Goal: Information Seeking & Learning: Check status

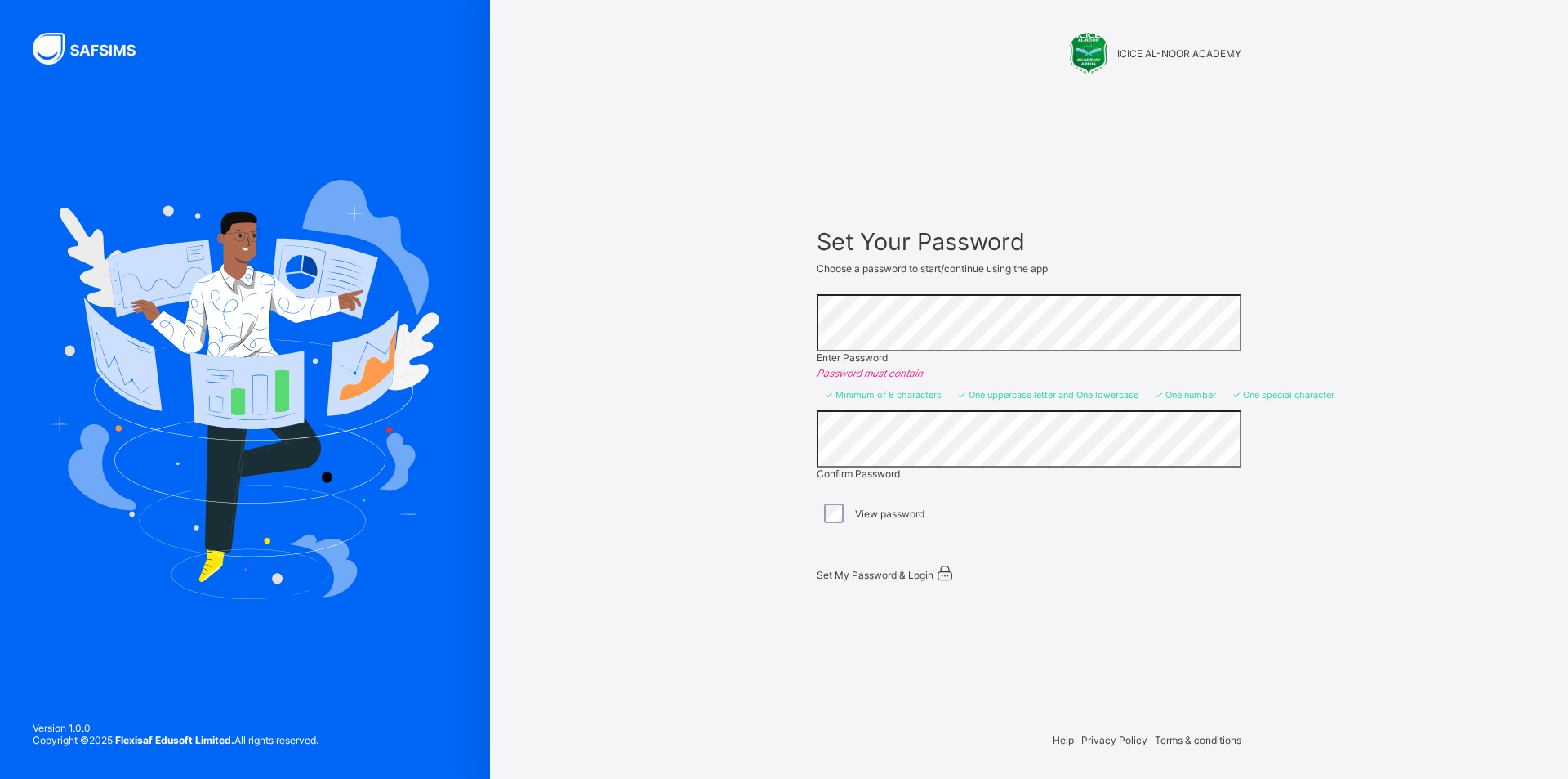
click at [914, 571] on span "Set My Password & Login" at bounding box center [875, 575] width 117 height 12
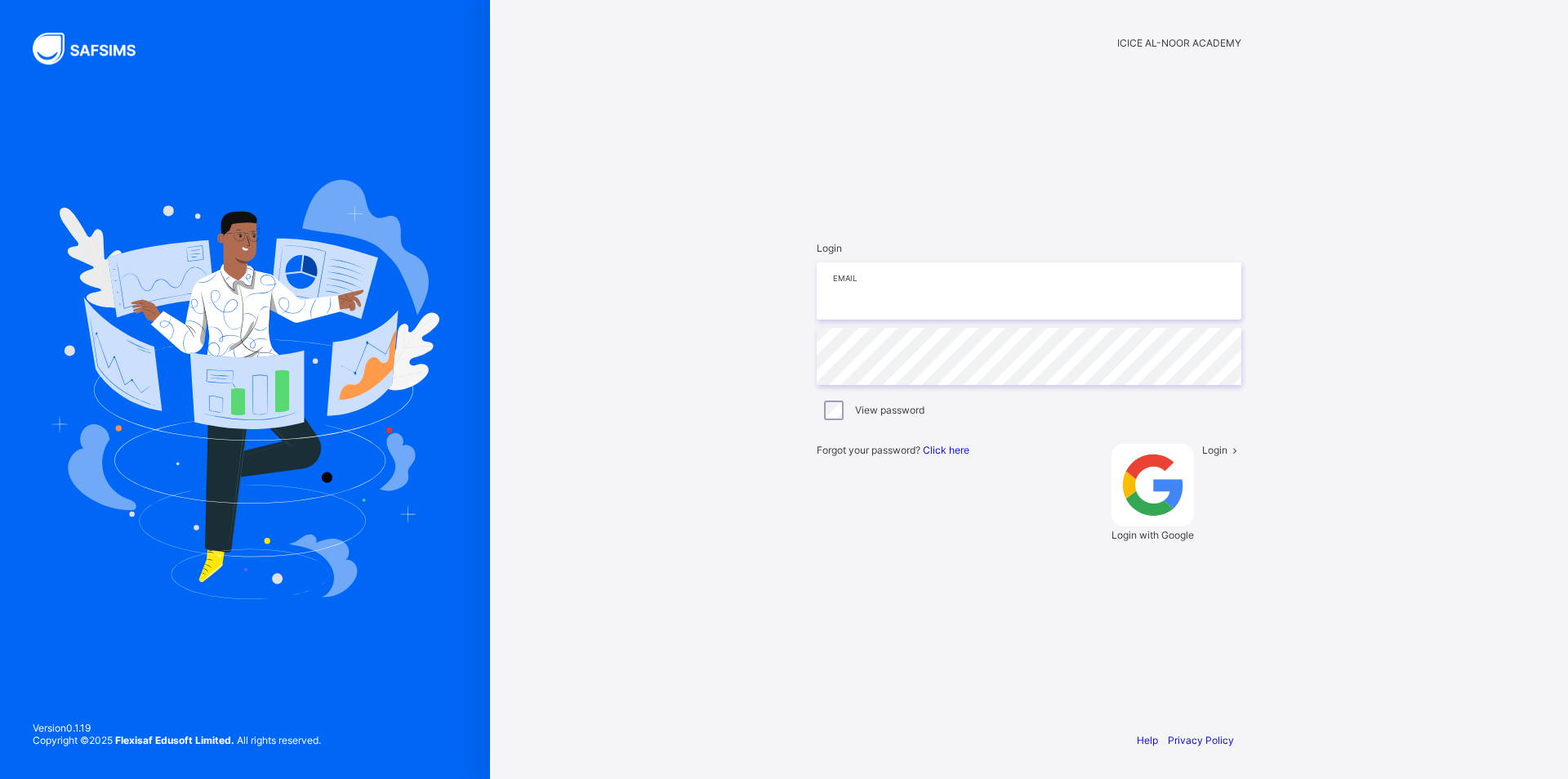
click at [936, 320] on input "email" at bounding box center [1029, 291] width 425 height 57
type input "**********"
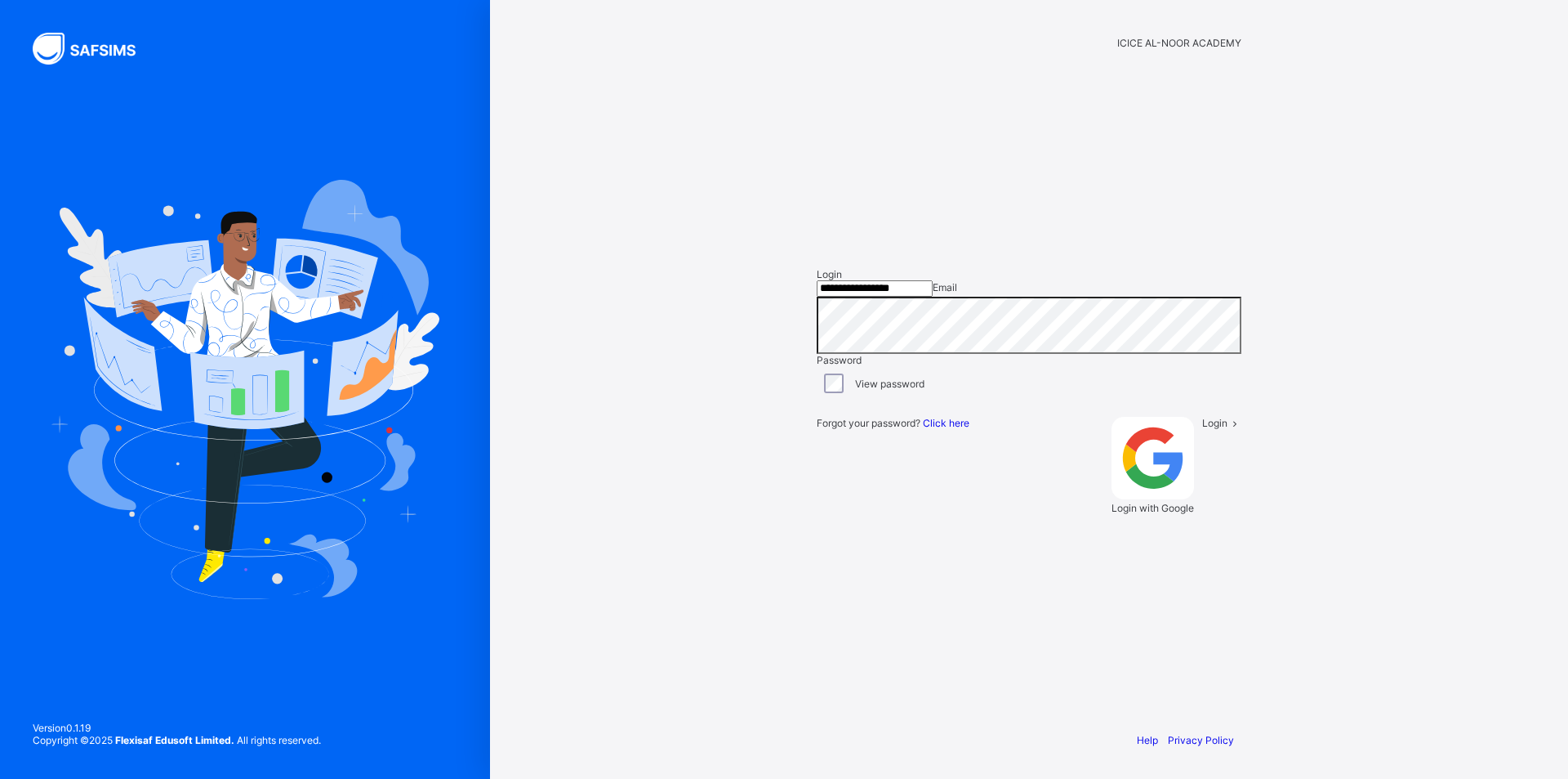
click at [1202, 429] on span "Login" at bounding box center [1215, 423] width 26 height 12
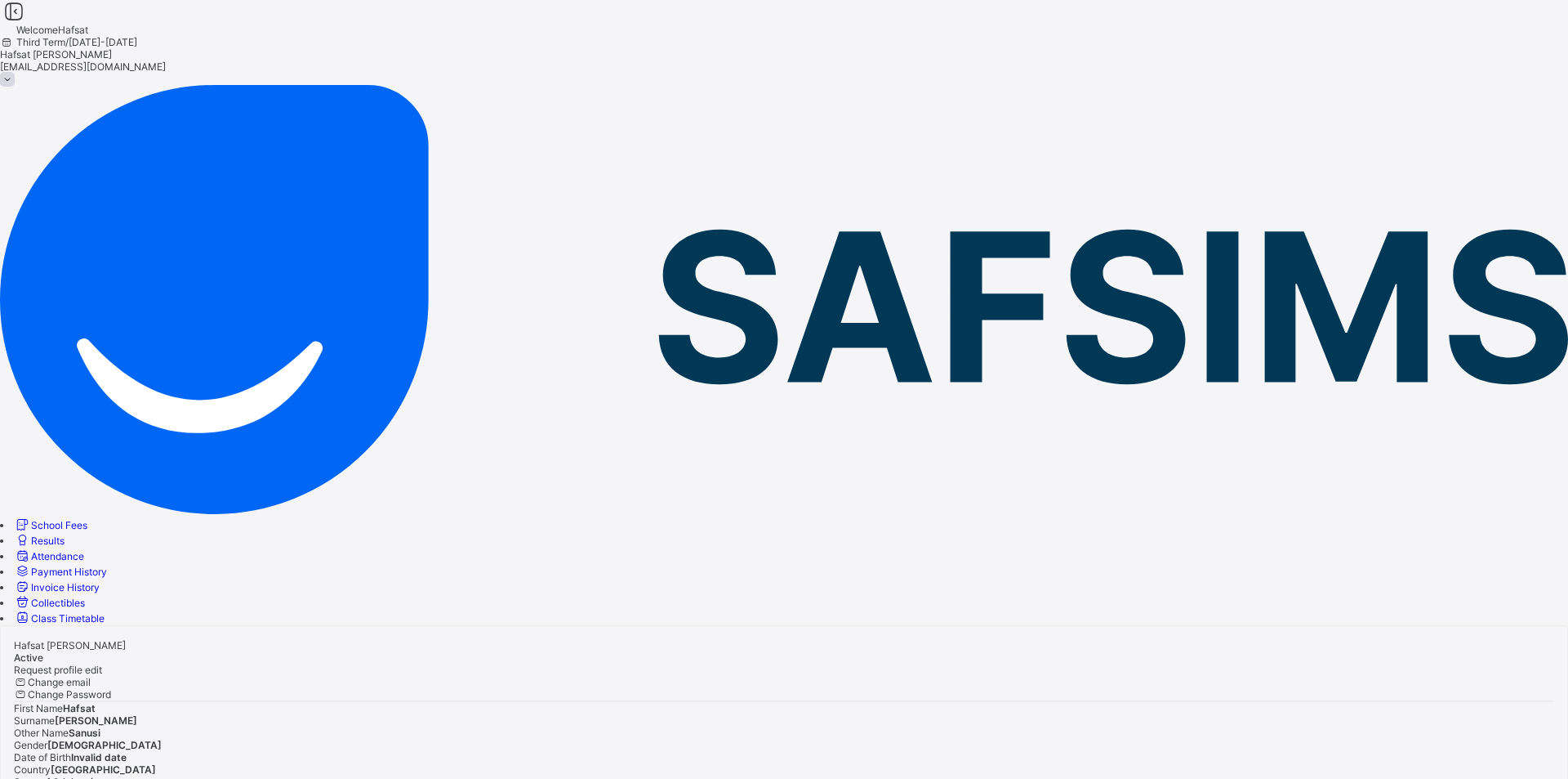
click at [64, 534] on span "Results" at bounding box center [48, 540] width 33 height 12
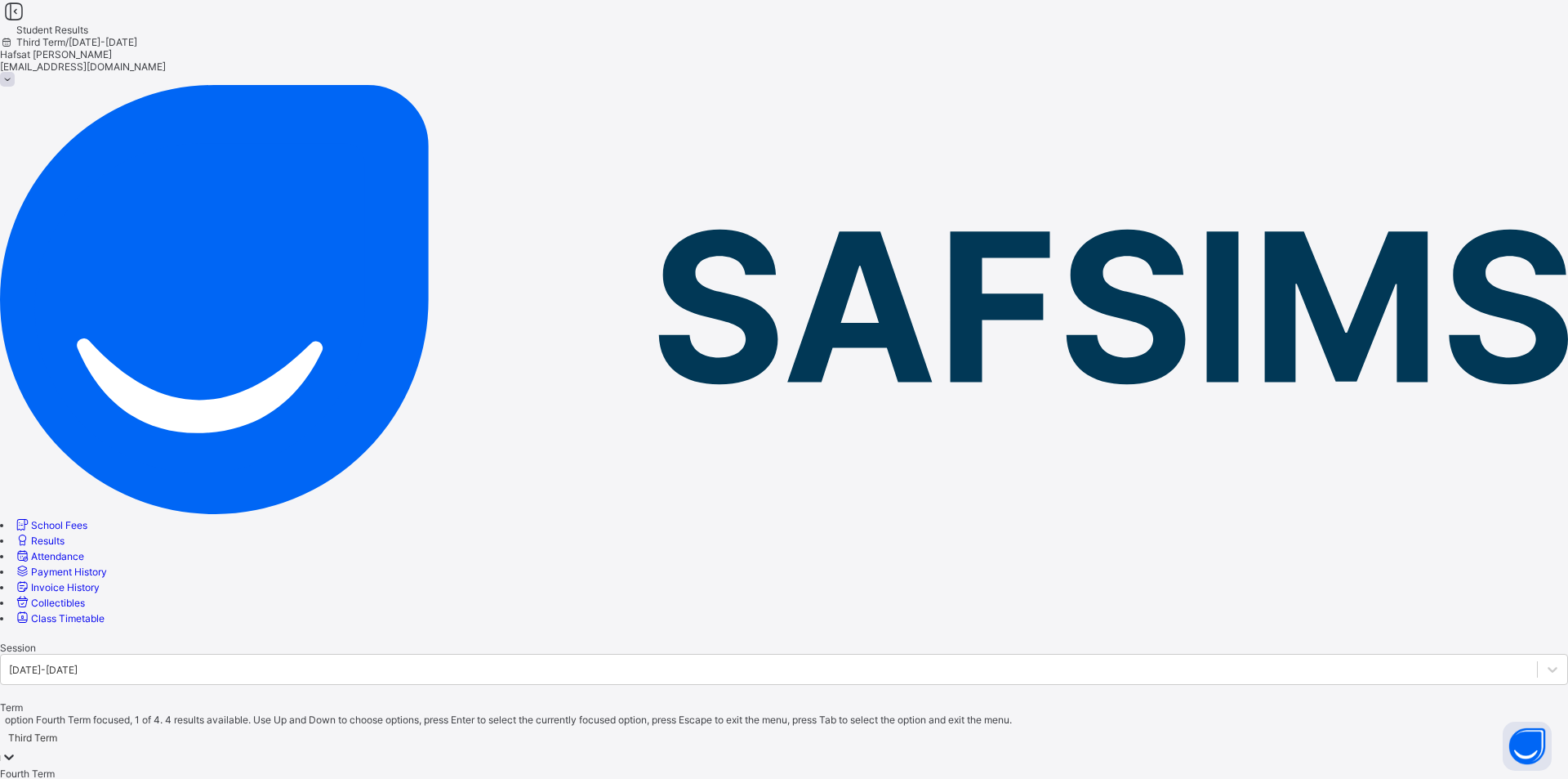
click at [17, 748] on icon at bounding box center [9, 756] width 17 height 17
click at [516, 778] on div "Third Term" at bounding box center [784, 786] width 1568 height 12
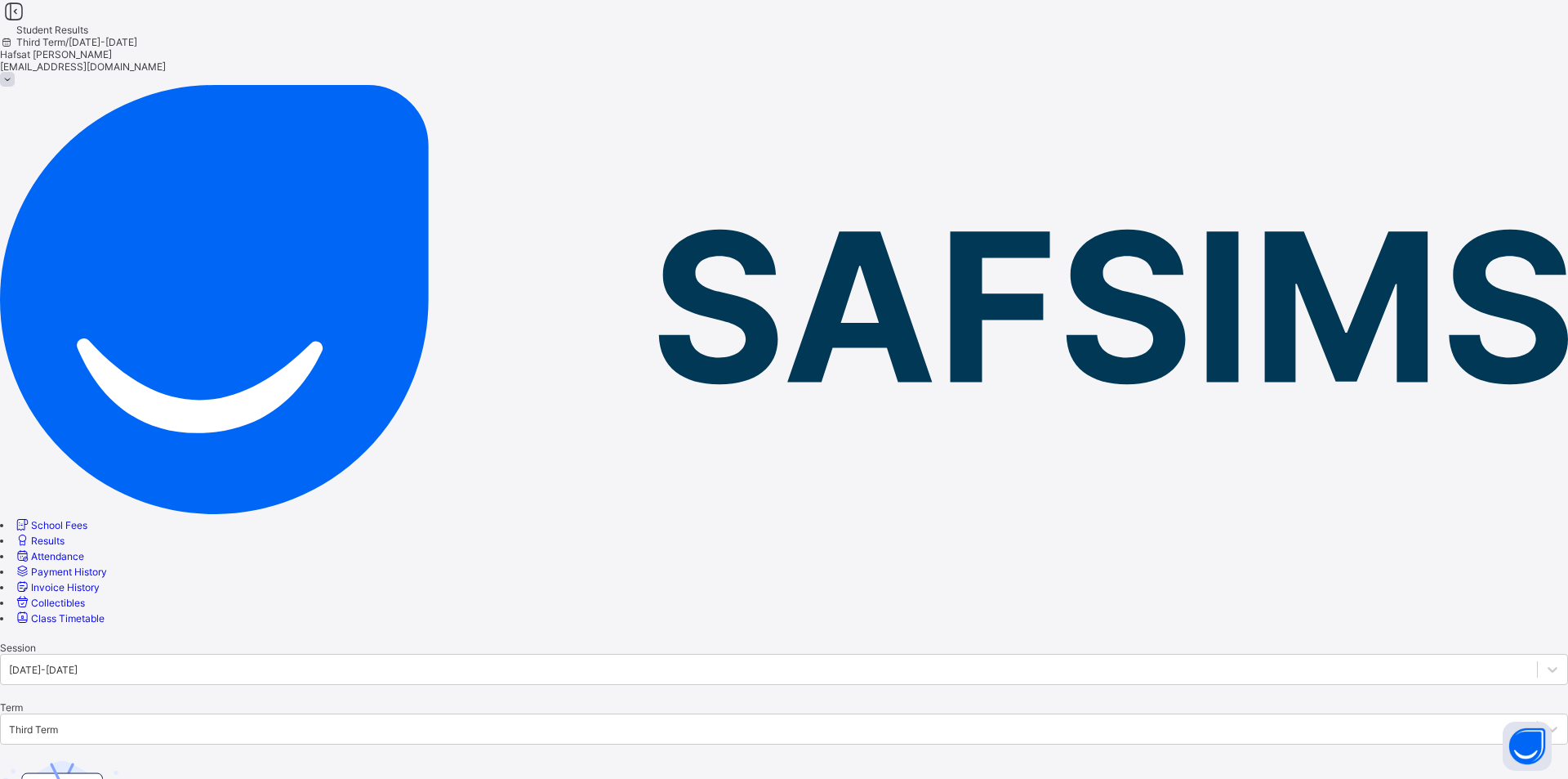
click at [471, 642] on div at bounding box center [784, 642] width 1568 height 0
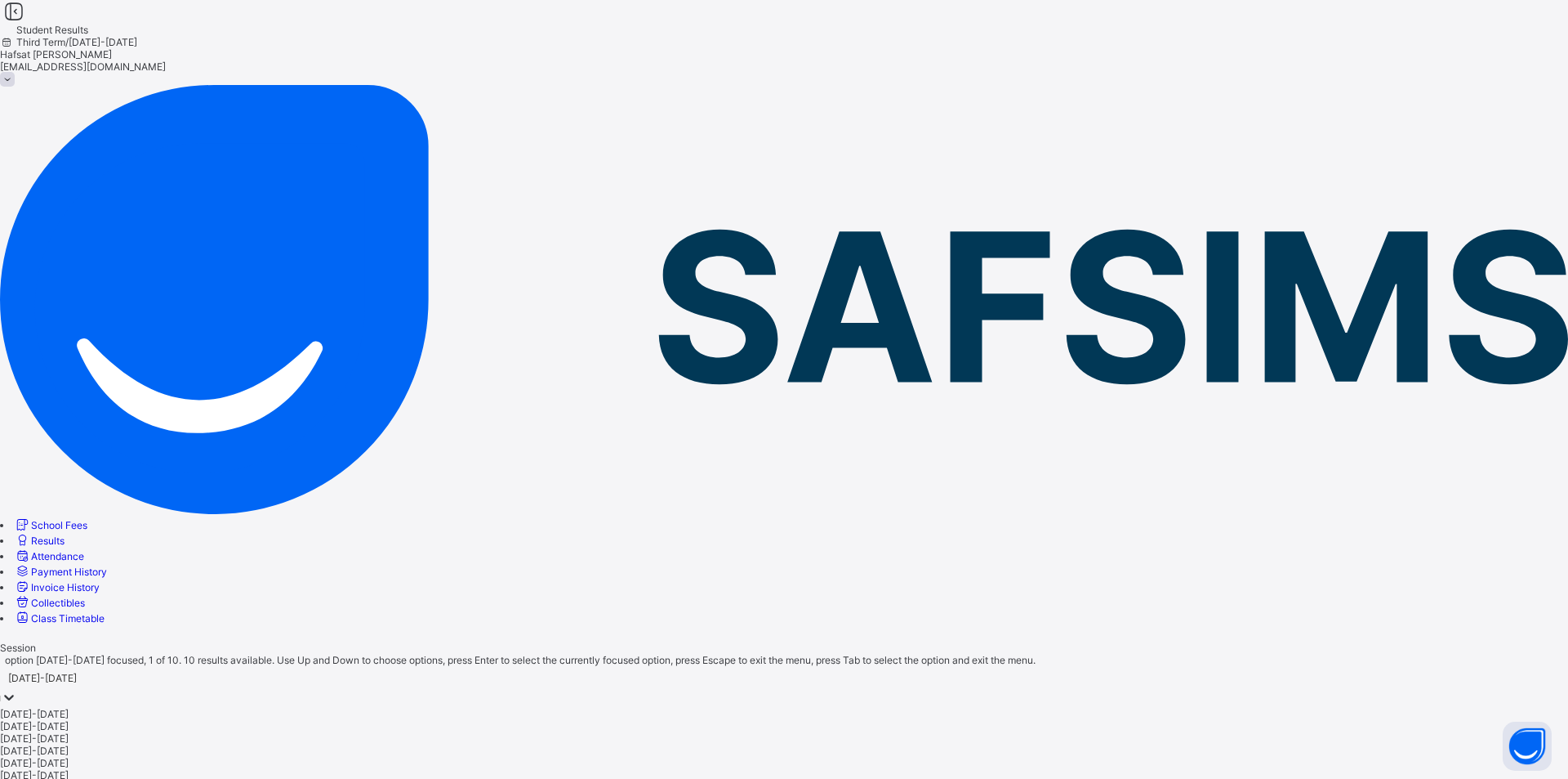
click at [17, 689] on icon at bounding box center [9, 697] width 17 height 17
click at [334, 720] on div "[DATE]-[DATE]" at bounding box center [784, 726] width 1568 height 12
click at [17, 689] on icon at bounding box center [9, 697] width 17 height 17
click at [356, 708] on div "[DATE]-[DATE]" at bounding box center [784, 714] width 1568 height 12
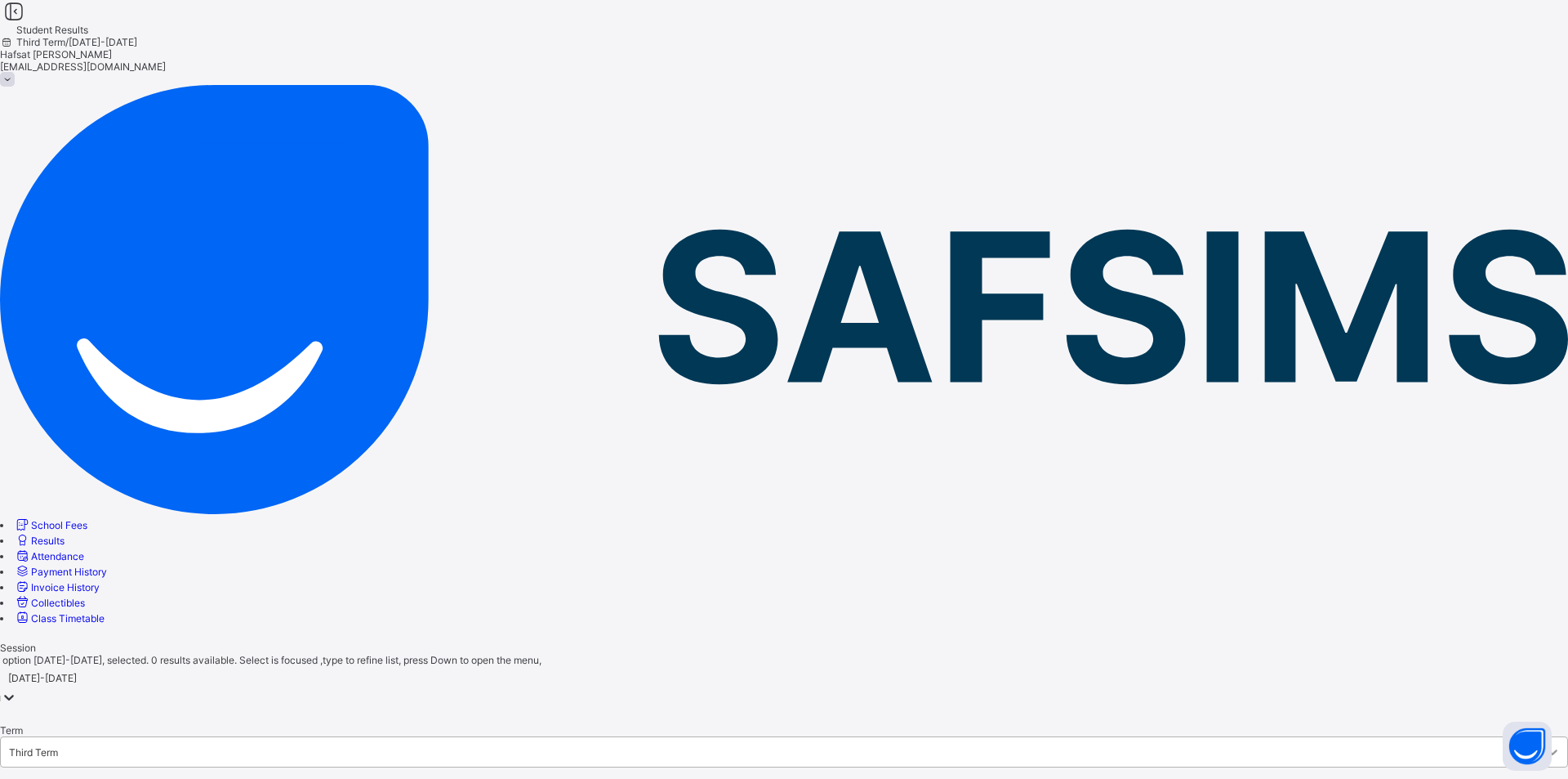
click at [1538, 737] on div at bounding box center [1552, 751] width 29 height 29
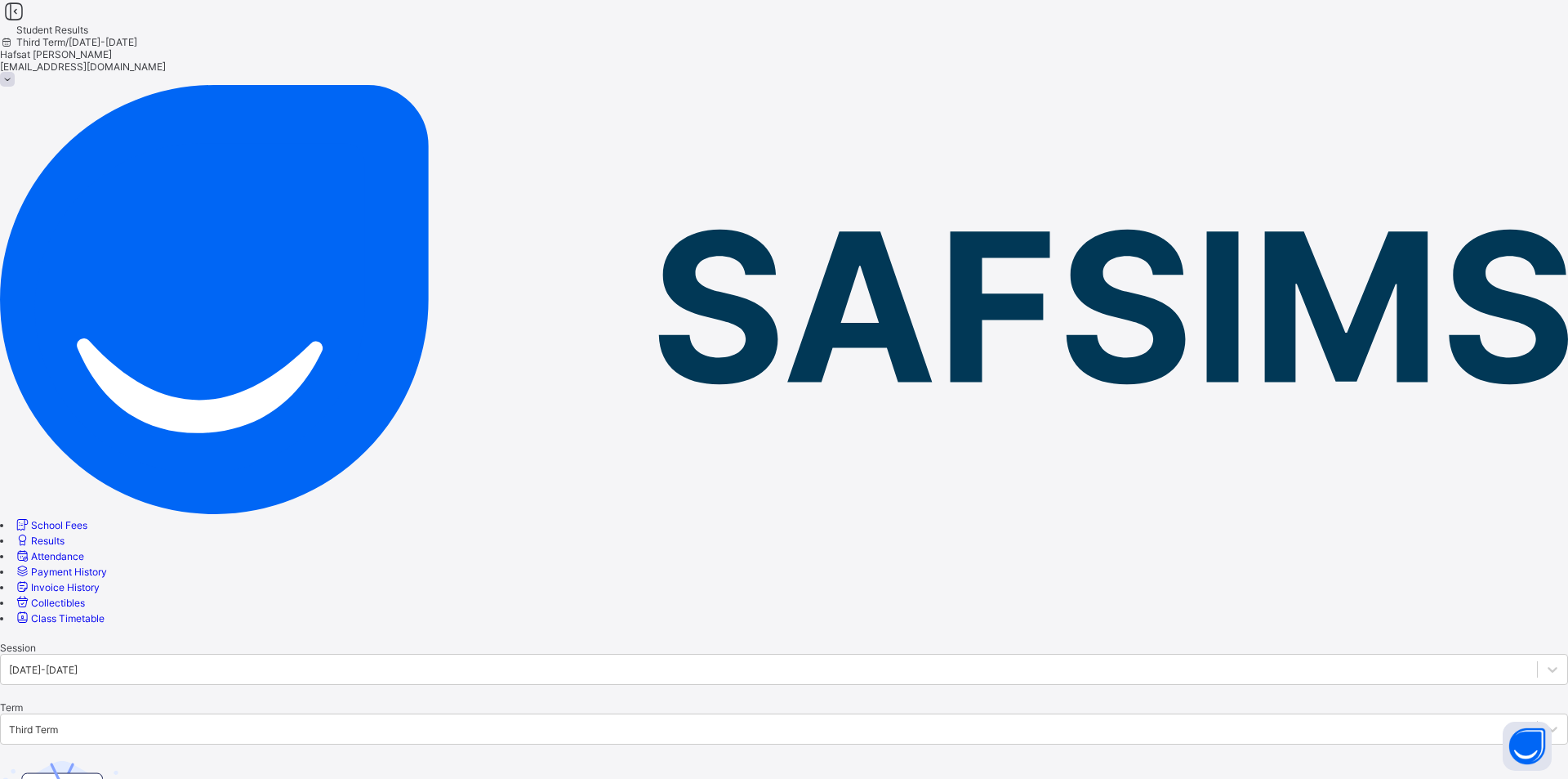
click at [137, 37] on span "Third Term / [DATE]-[DATE]" at bounding box center [69, 42] width 137 height 12
click at [1223, 39] on div "Third Term / [DATE]-[DATE]" at bounding box center [784, 42] width 1568 height 12
click at [14, 36] on icon at bounding box center [7, 42] width 14 height 12
click at [100, 581] on span "Invoice History" at bounding box center [65, 587] width 69 height 12
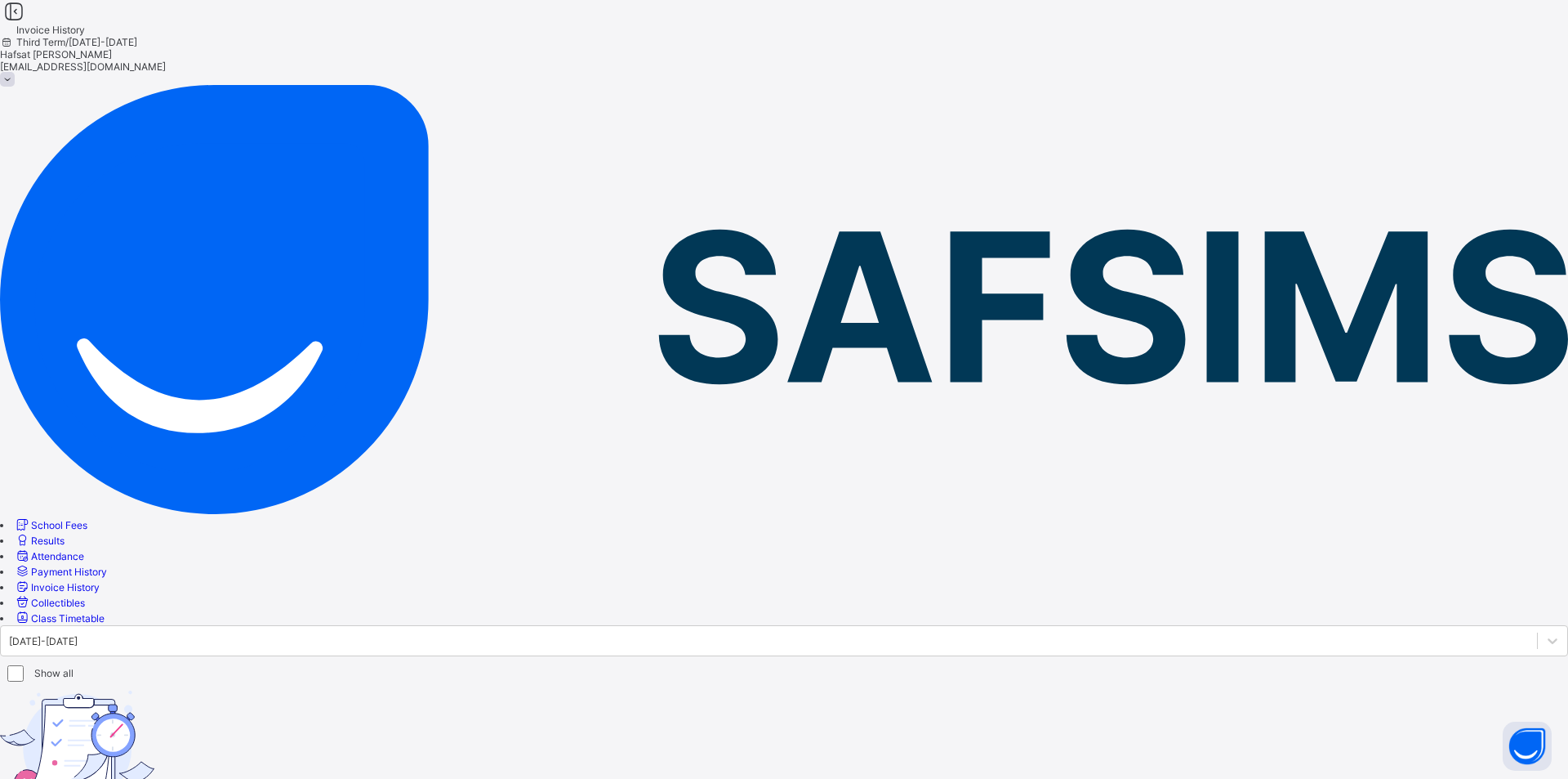
click at [105, 566] on link "Payment History" at bounding box center [61, 572] width 93 height 12
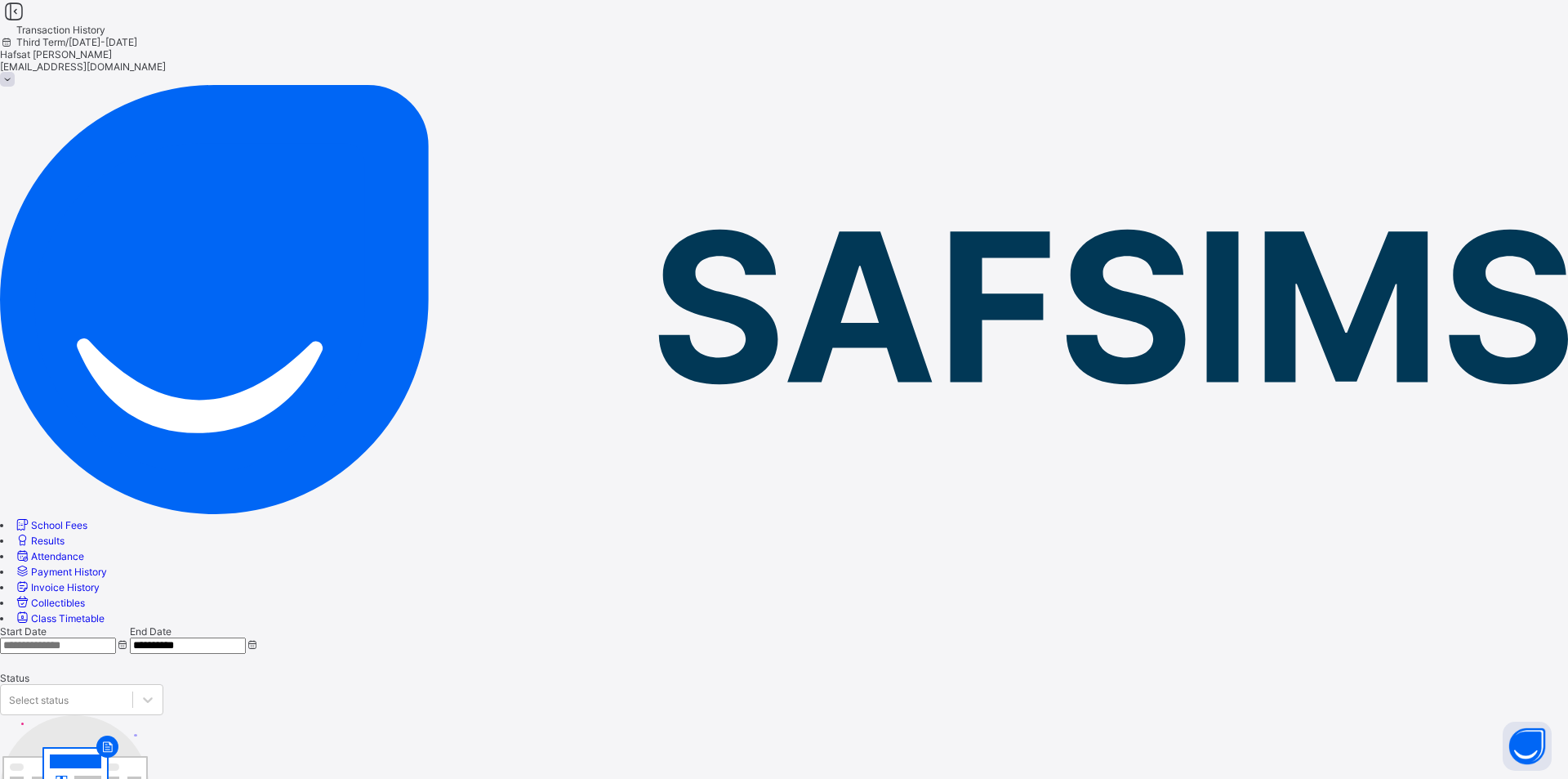
click at [84, 550] on link "Attendance" at bounding box center [49, 556] width 70 height 12
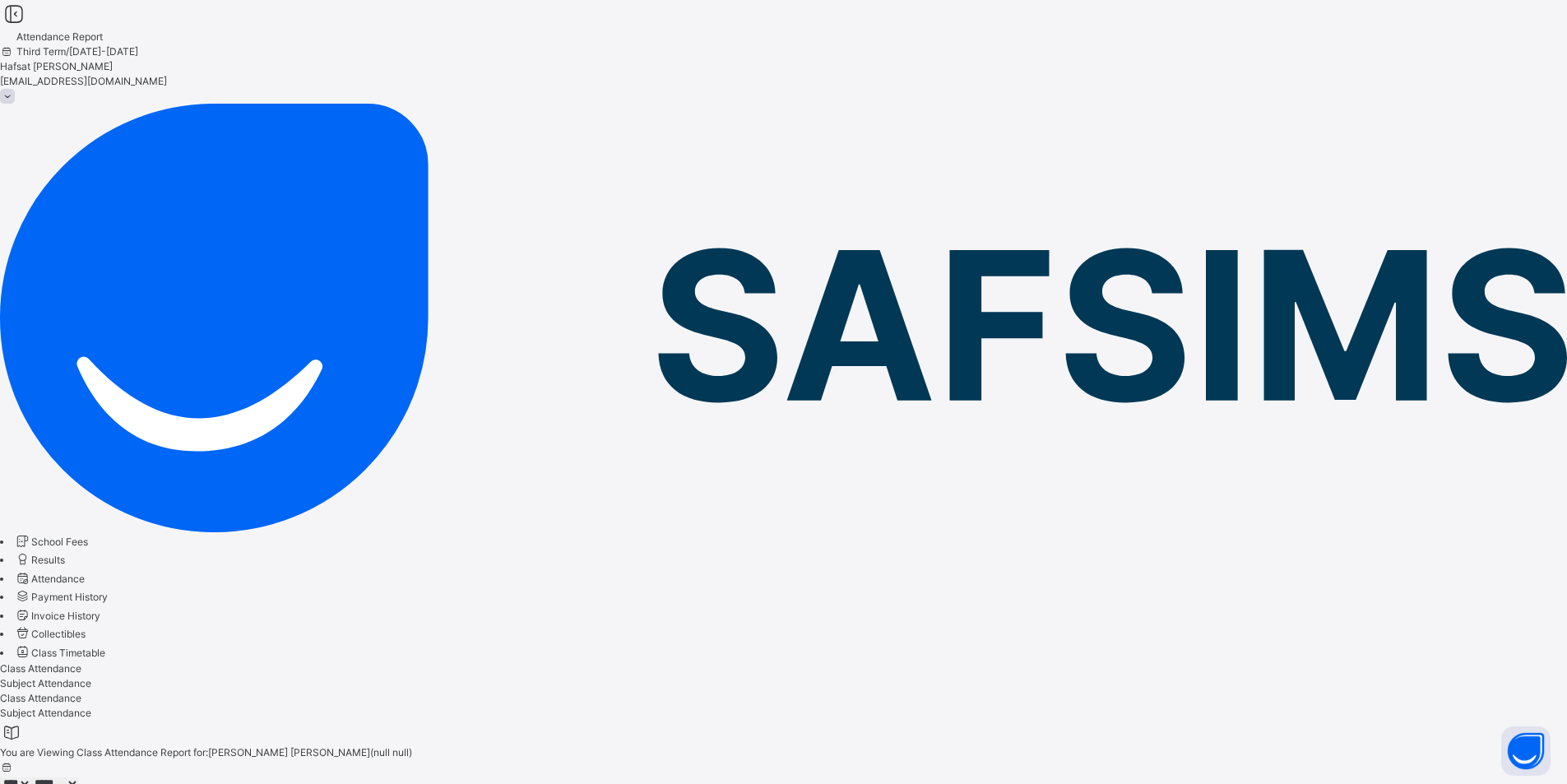
click at [65, 553] on span "Results" at bounding box center [48, 560] width 34 height 12
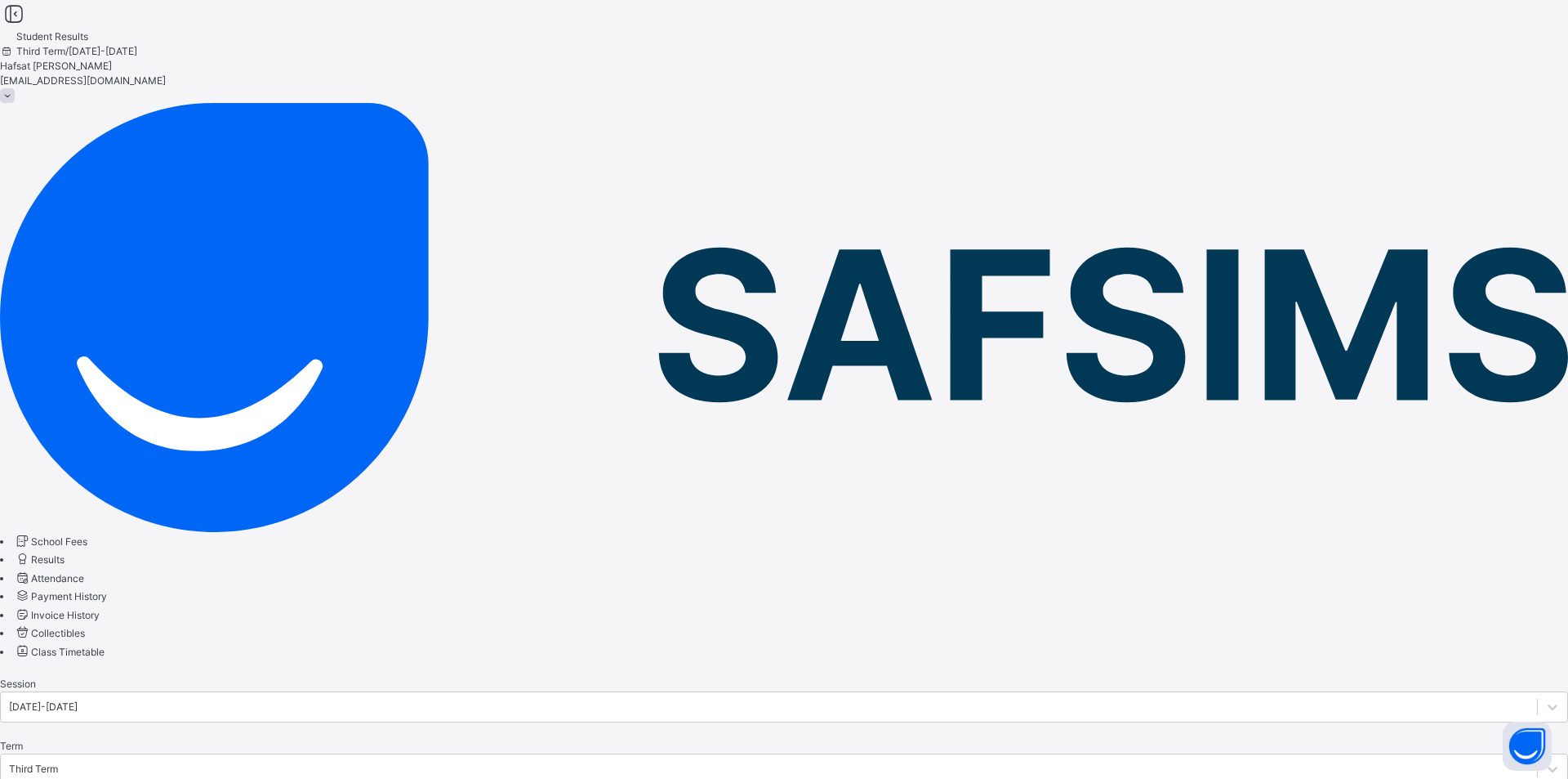
click at [1522, 59] on div "[PERSON_NAME] [EMAIL_ADDRESS][DOMAIN_NAME]" at bounding box center [784, 81] width 1568 height 44
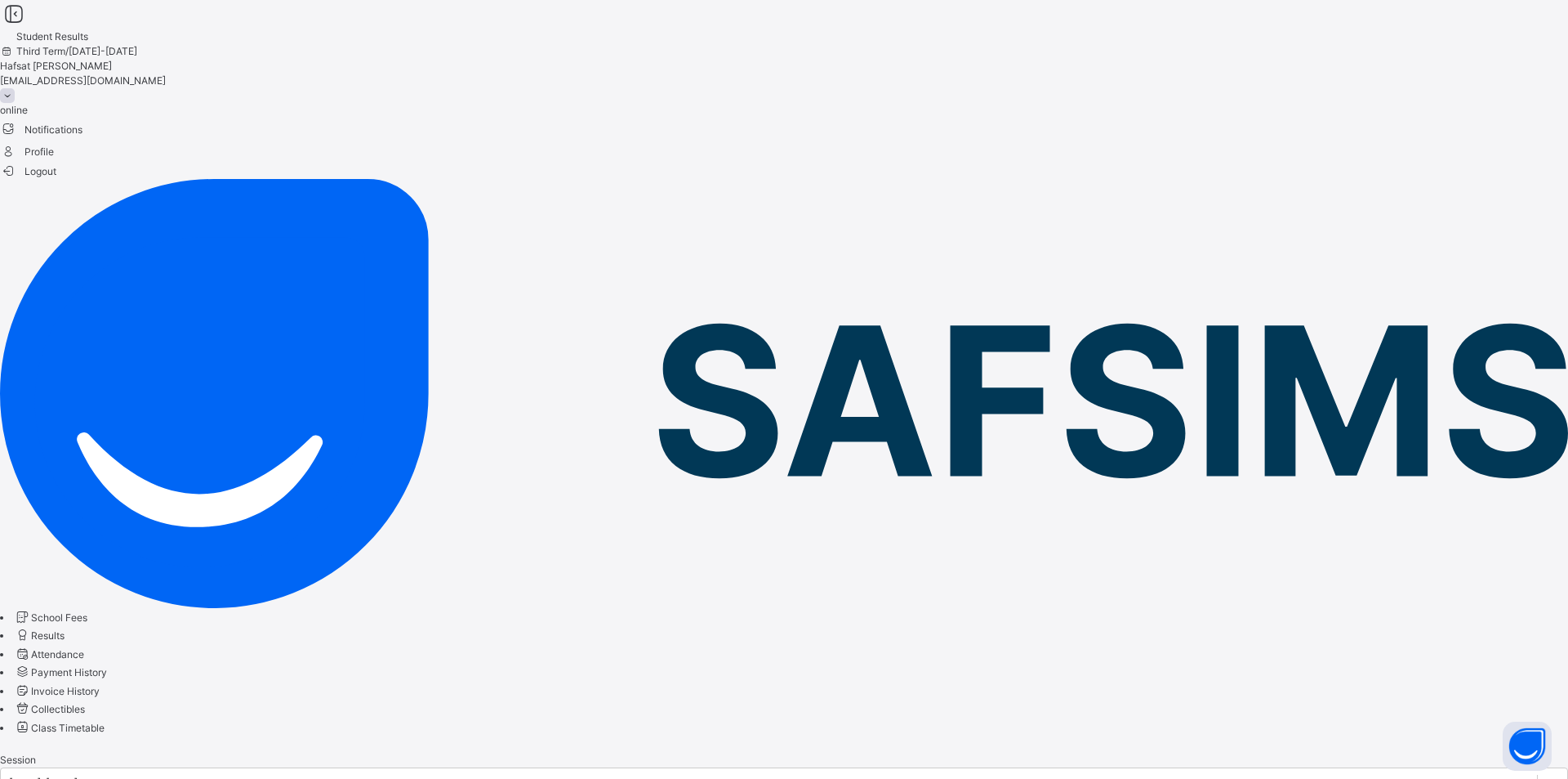
click at [137, 45] on span "Third Term / [DATE]-[DATE]" at bounding box center [69, 51] width 137 height 12
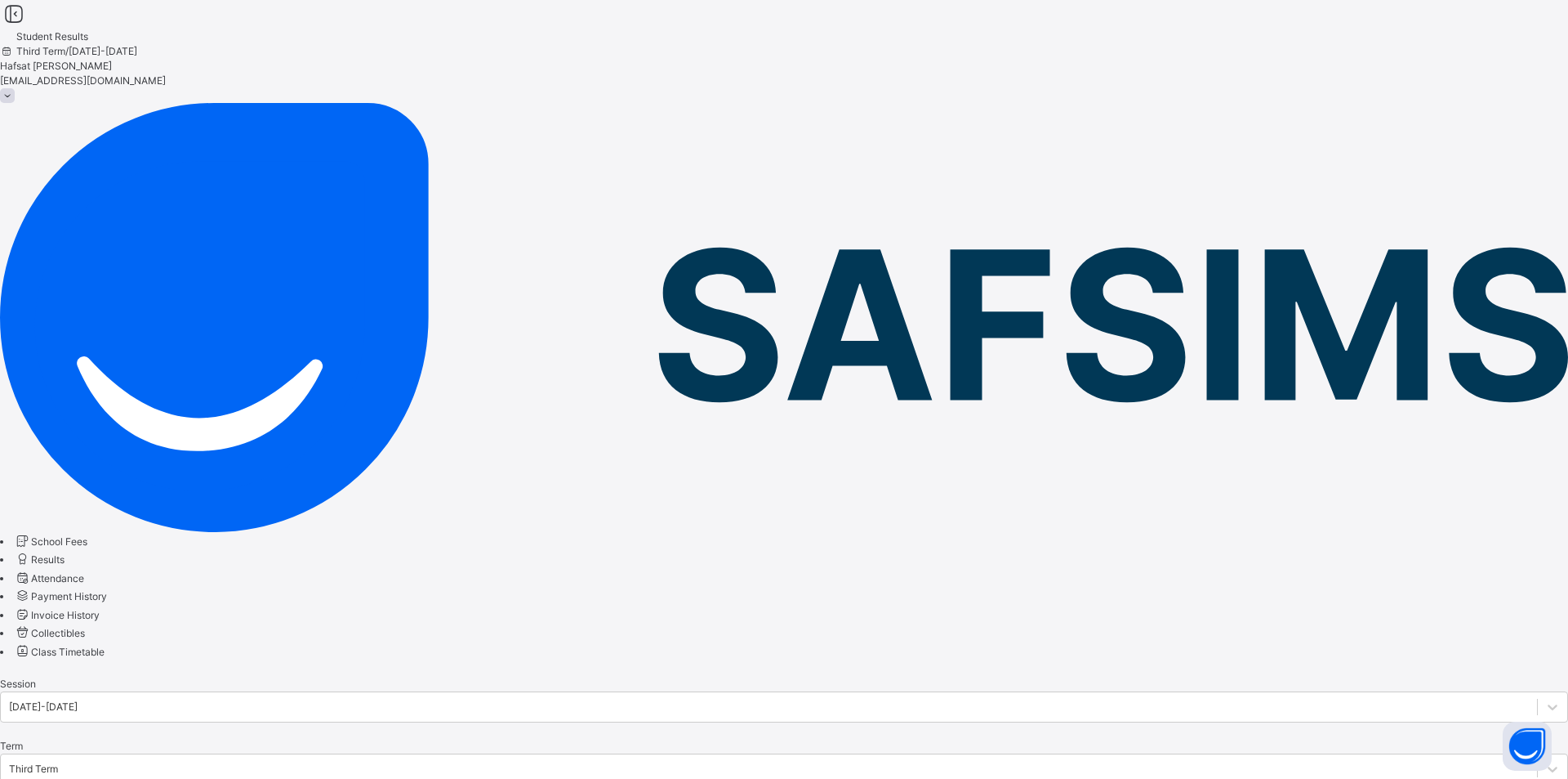
click at [14, 45] on icon at bounding box center [7, 51] width 14 height 12
click at [137, 45] on span "Third Term / [DATE]-[DATE]" at bounding box center [69, 51] width 137 height 12
click at [1350, 44] on div "Third Term / [DATE]-[DATE]" at bounding box center [784, 51] width 1568 height 15
